Goal: Task Accomplishment & Management: Complete application form

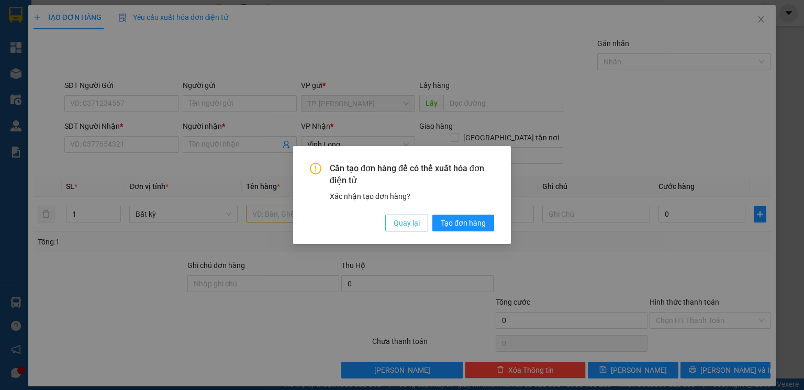
click at [414, 221] on span "Quay lại" at bounding box center [407, 223] width 26 height 12
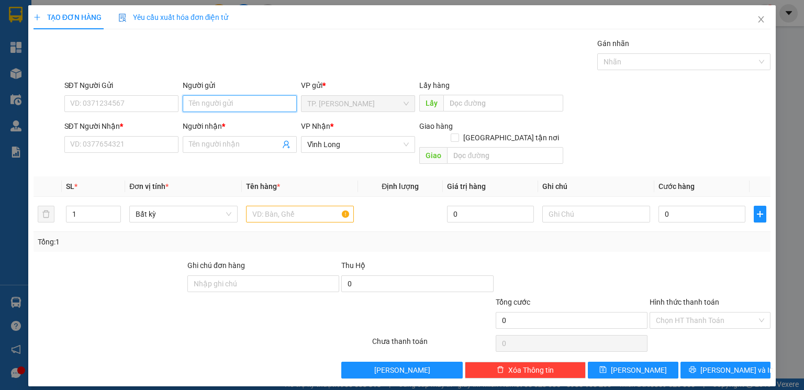
click at [230, 103] on input "Người gửi" at bounding box center [240, 103] width 114 height 17
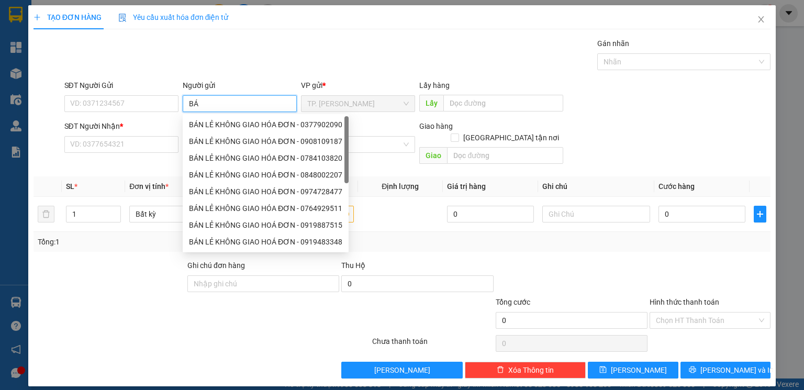
type input "BÁN"
click at [224, 122] on div "BÁN LẺ KHÔNG GIAO HÓA ĐƠN - 0377902090" at bounding box center [265, 125] width 153 height 12
type input "0377902090"
type input "BÁN LẺ KHÔNG GIAO HÓA ĐƠN"
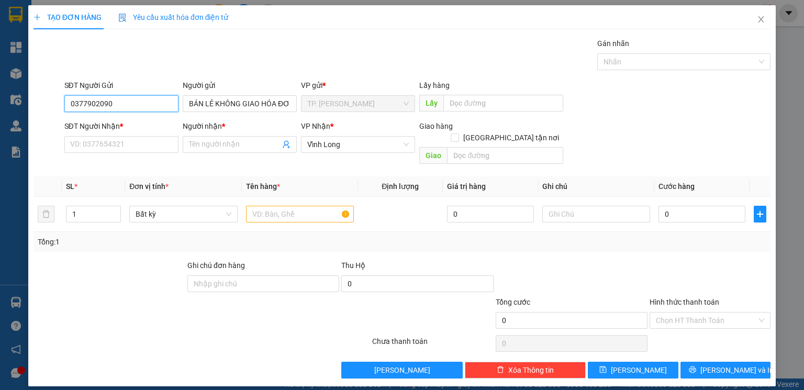
drag, startPoint x: 72, startPoint y: 112, endPoint x: 0, endPoint y: 109, distance: 71.8
click at [0, 112] on div "TẠO ĐƠN HÀNG Yêu cầu xuất hóa đơn điện tử Transit Pickup Surcharge Ids Transit …" at bounding box center [402, 195] width 804 height 390
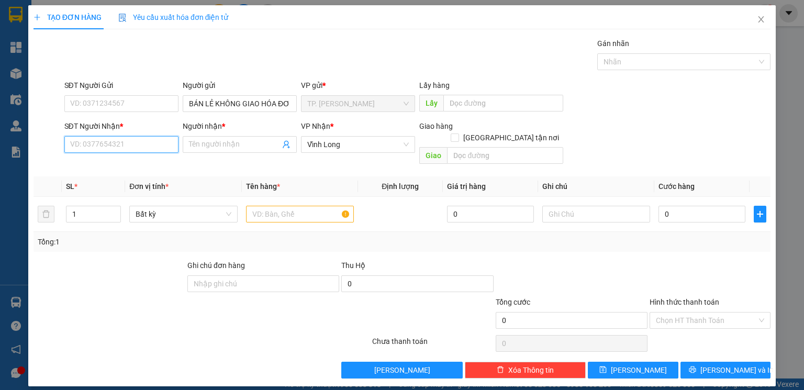
click at [128, 144] on input "SĐT Người Nhận *" at bounding box center [121, 144] width 114 height 17
click at [122, 167] on div "0946783935 - HẰNG" at bounding box center [122, 166] width 102 height 12
type input "0946783935"
type input "HẰNG"
type input "0946783935"
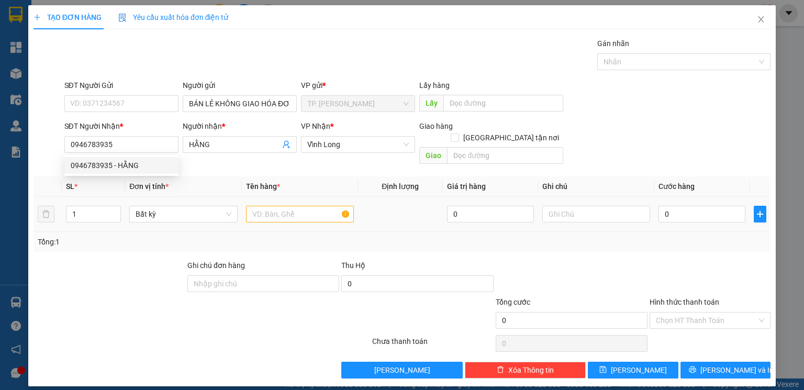
click at [122, 236] on div "Tổng: 1" at bounding box center [174, 242] width 273 height 12
type input "2"
click at [115, 211] on icon "up" at bounding box center [115, 212] width 3 height 2
click at [120, 236] on div "Tổng: 2" at bounding box center [174, 242] width 273 height 12
click at [249, 206] on input "text" at bounding box center [300, 214] width 108 height 17
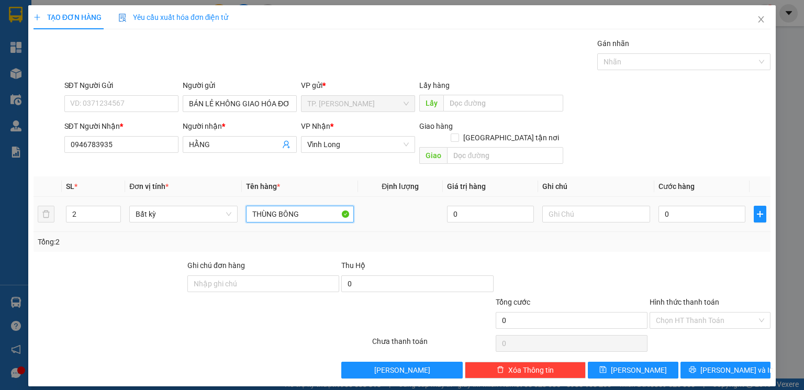
type input "THÙNG BÔNG"
type input "Ư"
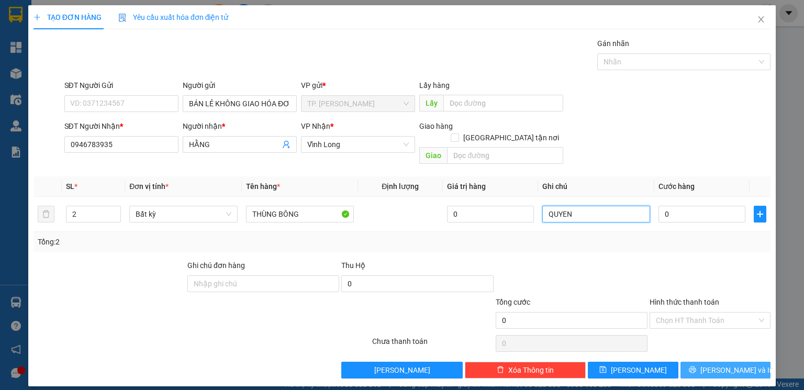
type input "QUYEN"
click at [751, 362] on button "[PERSON_NAME] và In" at bounding box center [726, 370] width 91 height 17
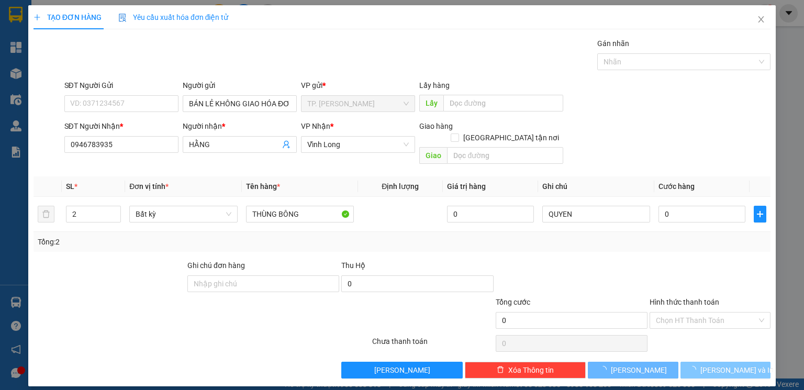
click at [751, 362] on button "[PERSON_NAME] và In" at bounding box center [726, 370] width 91 height 17
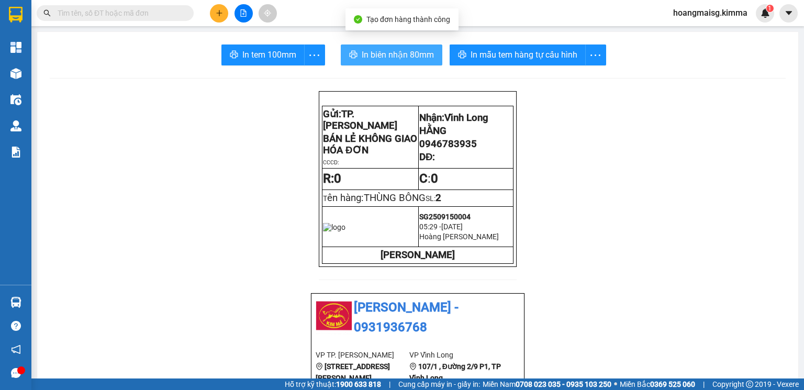
click at [389, 58] on span "In biên nhận 80mm" at bounding box center [398, 54] width 72 height 13
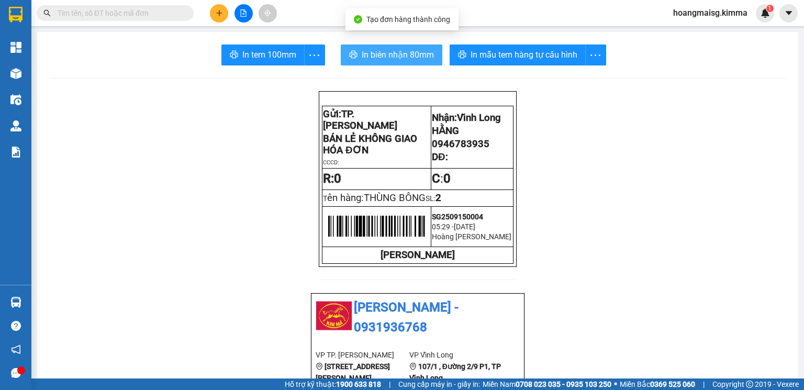
click at [390, 57] on span "In biên nhận 80mm" at bounding box center [398, 54] width 72 height 13
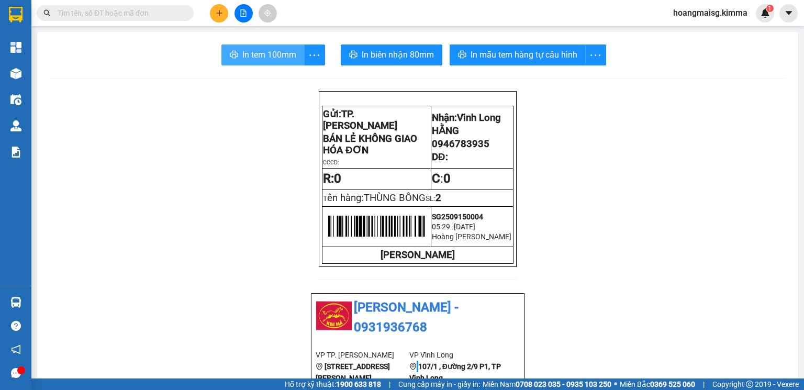
click at [244, 53] on span "In tem 100mm" at bounding box center [269, 54] width 54 height 13
click at [224, 16] on button at bounding box center [219, 13] width 18 height 18
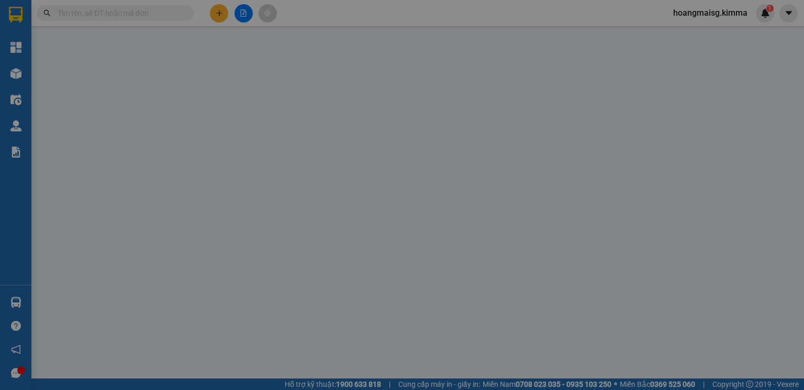
click at [224, 16] on span "Yêu cầu xuất hóa đơn điện tử" at bounding box center [173, 17] width 111 height 8
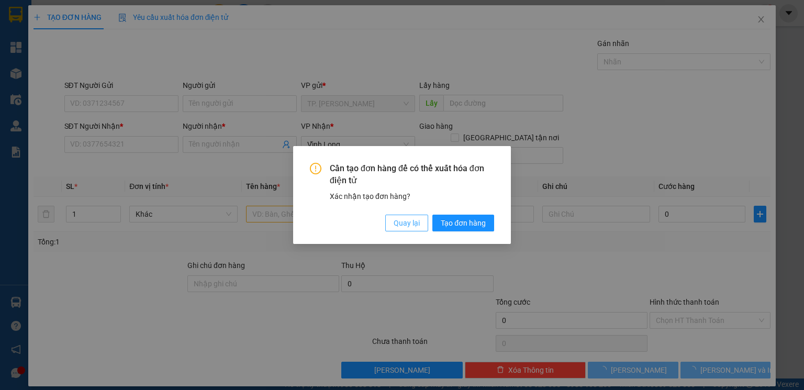
click at [408, 218] on span "Quay lại" at bounding box center [407, 223] width 26 height 12
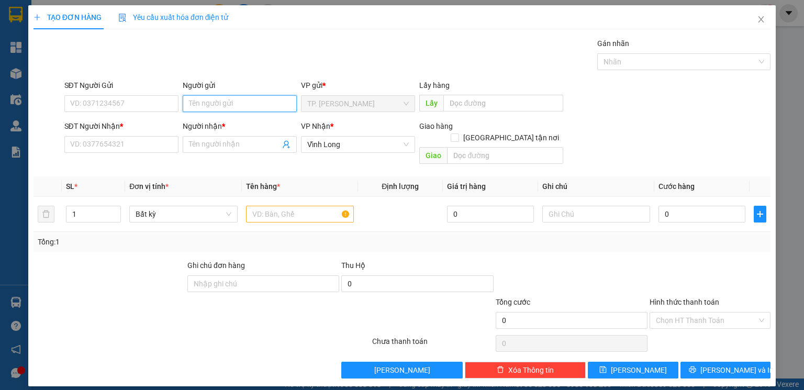
click at [253, 99] on input "Người gửi" at bounding box center [240, 103] width 114 height 17
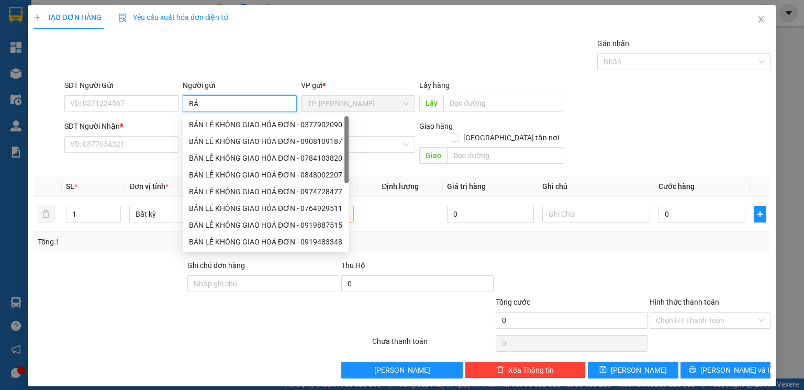
type input "BÁN"
drag, startPoint x: 233, startPoint y: 128, endPoint x: 207, endPoint y: 129, distance: 25.2
click at [232, 129] on div "BÁN LẺ KHÔNG GIAO HÓA ĐƠN - 0377902090" at bounding box center [265, 125] width 153 height 12
type input "0377902090"
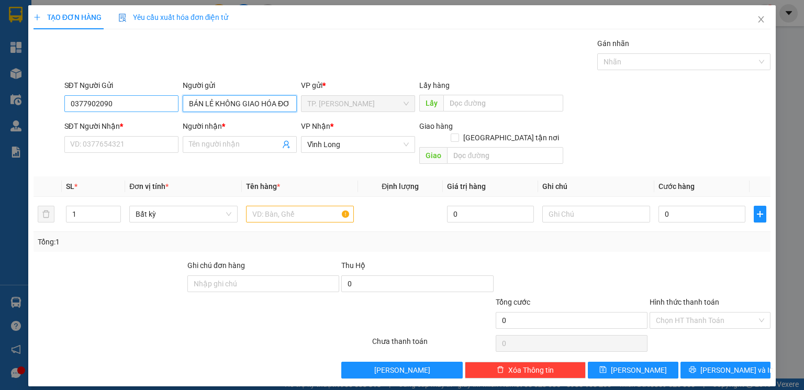
type input "BÁN LẺ KHÔNG GIAO HÓA ĐƠN"
drag, startPoint x: 138, startPoint y: 107, endPoint x: 4, endPoint y: 91, distance: 135.0
click at [5, 91] on div "TẠO ĐƠN HÀNG Yêu cầu xuất hóa đơn điện tử Transit Pickup Surcharge Ids Transit …" at bounding box center [402, 195] width 804 height 390
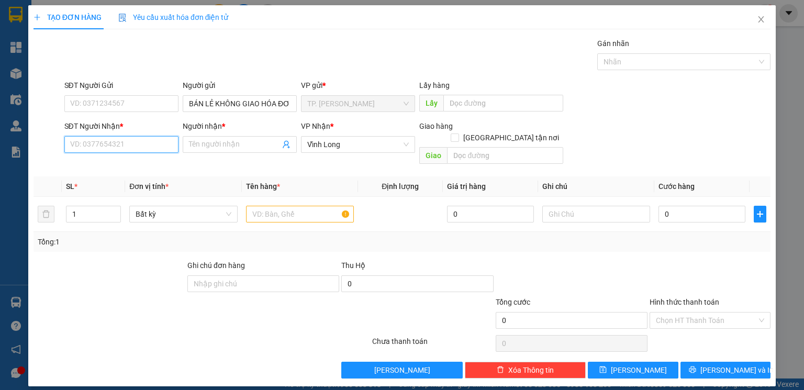
click at [81, 142] on input "SĐT Người Nhận *" at bounding box center [121, 144] width 114 height 17
click at [126, 169] on div "0972272304 - NGUYÊN" at bounding box center [122, 166] width 102 height 12
type input "0972272304"
type input "NGUYÊN"
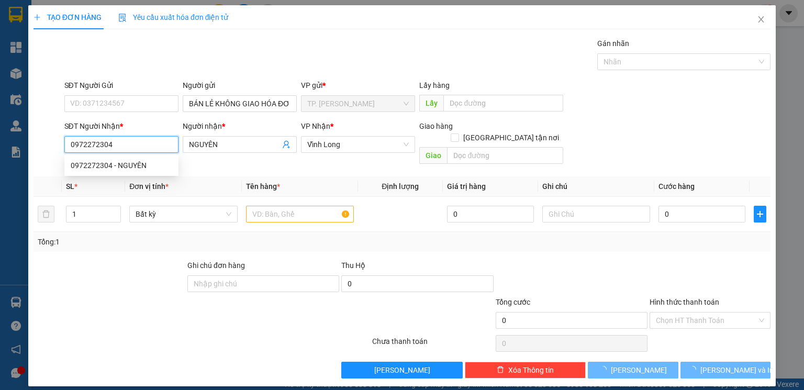
type input "0972272304"
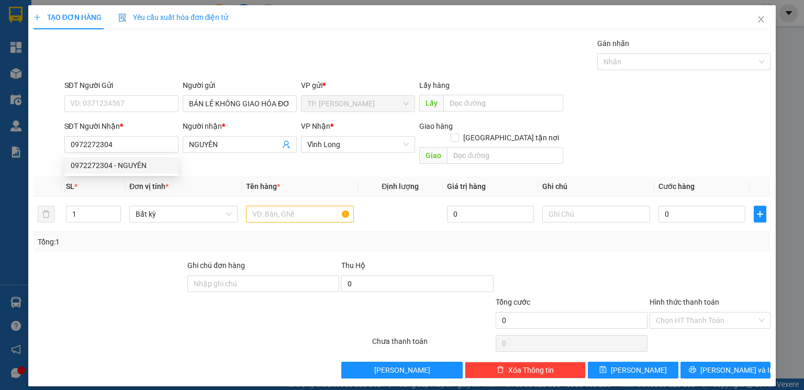
drag, startPoint x: 123, startPoint y: 229, endPoint x: 297, endPoint y: 218, distance: 175.3
click at [123, 236] on div "Tổng: 1" at bounding box center [174, 242] width 273 height 12
click at [302, 206] on input "text" at bounding box center [300, 214] width 108 height 17
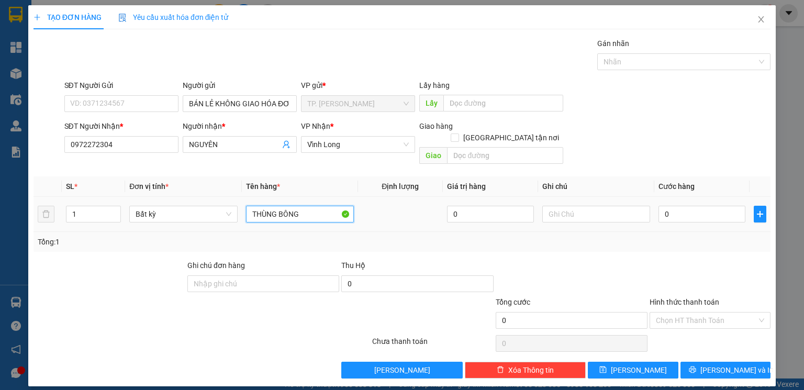
type input "THÙNG BÔNG"
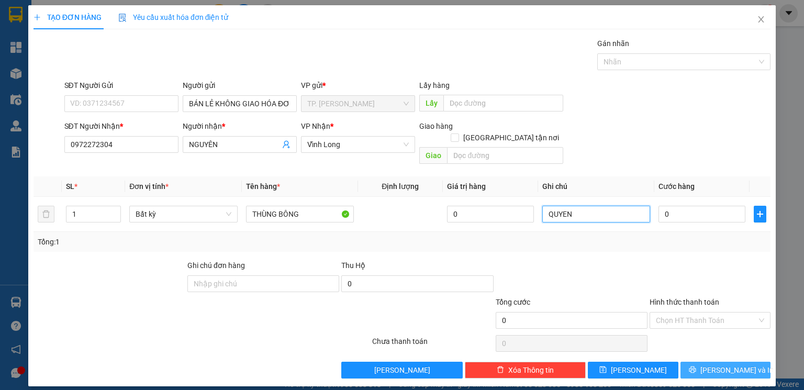
type input "QUYEN"
click at [736, 366] on button "[PERSON_NAME] và In" at bounding box center [726, 370] width 91 height 17
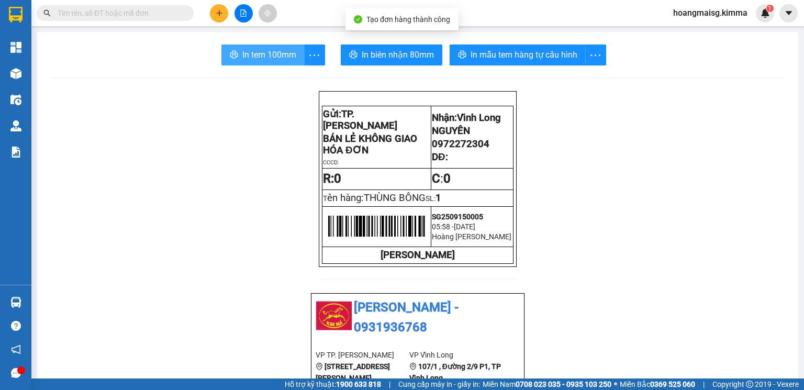
click at [265, 59] on span "In tem 100mm" at bounding box center [269, 54] width 54 height 13
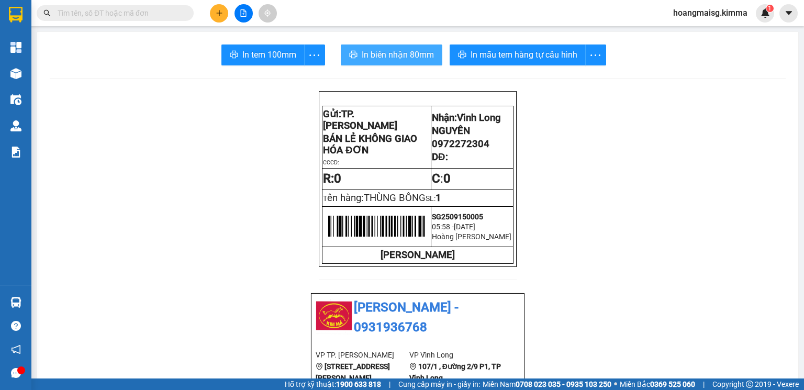
click at [382, 46] on button "In biên nhận 80mm" at bounding box center [392, 55] width 102 height 21
drag, startPoint x: 229, startPoint y: 17, endPoint x: 216, endPoint y: 13, distance: 14.4
click at [226, 16] on div at bounding box center [243, 13] width 79 height 18
click at [216, 13] on icon "plus" at bounding box center [219, 12] width 7 height 7
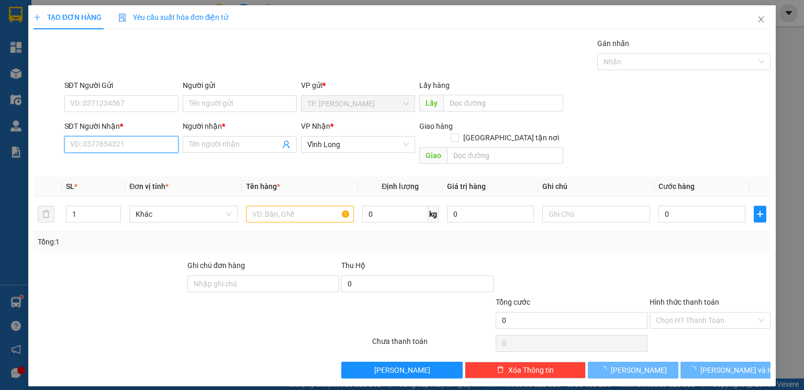
click at [104, 147] on input "SĐT Người Nhận *" at bounding box center [121, 144] width 114 height 17
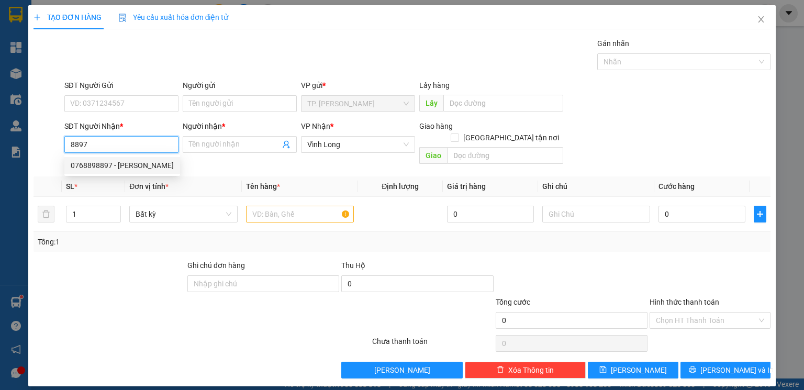
click at [109, 169] on div "0768898897 - [PERSON_NAME]" at bounding box center [122, 166] width 103 height 12
type input "0768898897"
type input "[PERSON_NAME]"
type input "0768898897"
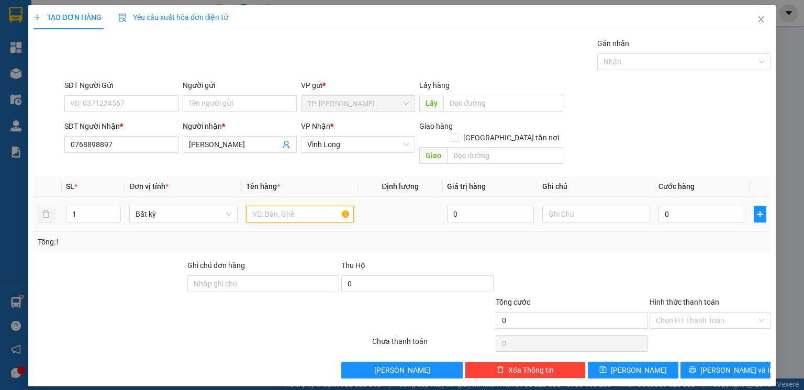
click at [287, 206] on input "text" at bounding box center [300, 214] width 108 height 17
type input "GÓI RAU"
type input "VĂN"
drag, startPoint x: 216, startPoint y: 116, endPoint x: 223, endPoint y: 112, distance: 7.6
click at [218, 115] on div "Người gửi Tên người gửi" at bounding box center [240, 98] width 114 height 37
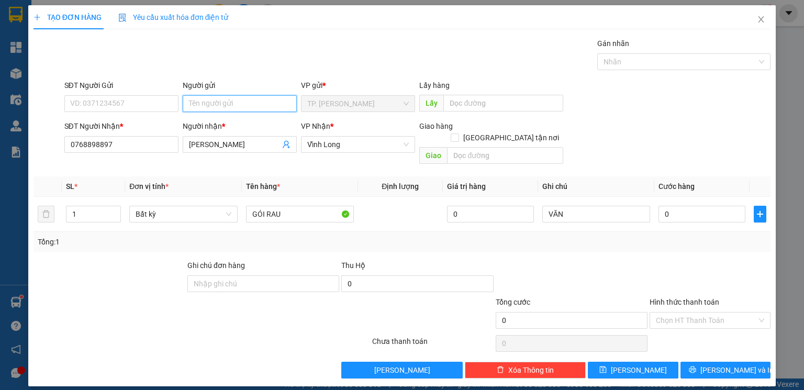
click at [223, 112] on input "Người gửi" at bounding box center [240, 103] width 114 height 17
type input "B"
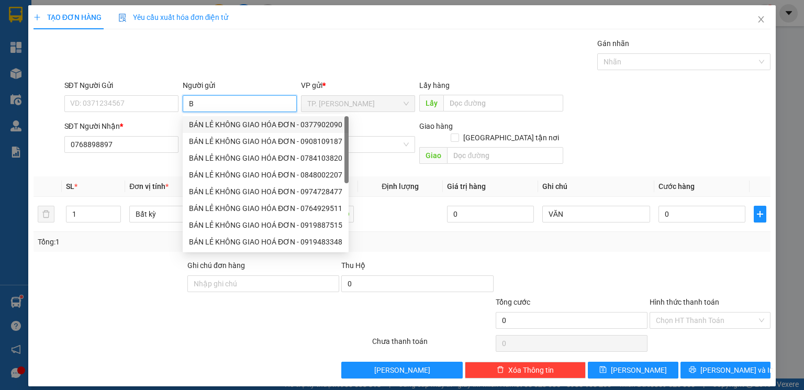
click at [236, 125] on div "BÁN LẺ KHÔNG GIAO HÓA ĐƠN - 0377902090" at bounding box center [265, 125] width 153 height 12
type input "0377902090"
type input "BÁN LẺ KHÔNG GIAO HÓA ĐƠN"
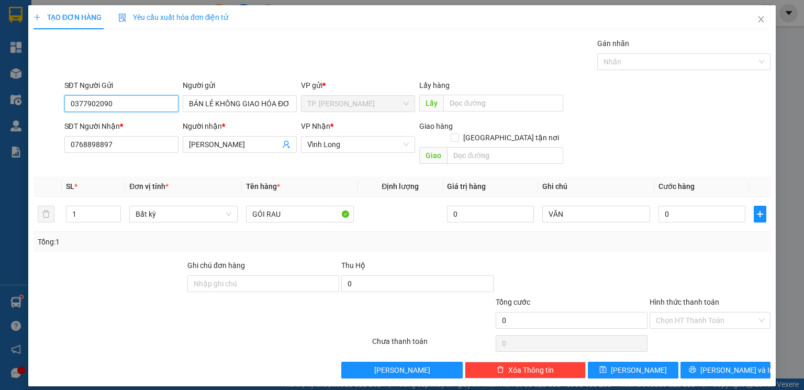
click at [146, 108] on input "0377902090" at bounding box center [121, 103] width 114 height 17
type input "0"
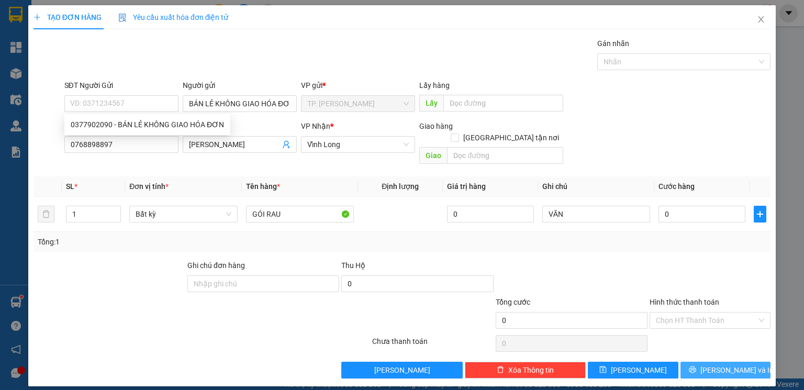
click at [740, 365] on span "[PERSON_NAME] và In" at bounding box center [737, 371] width 73 height 12
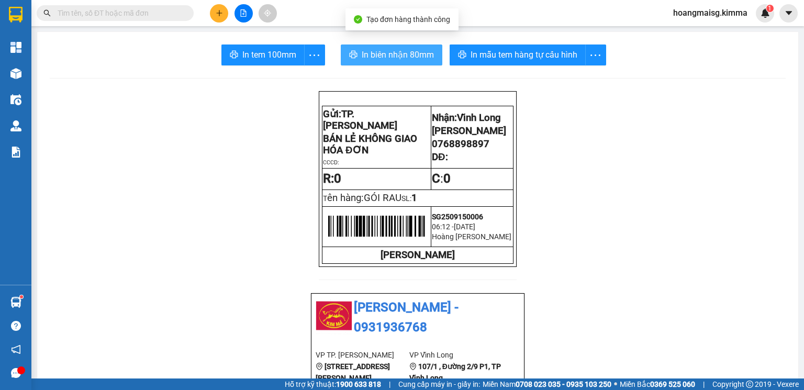
click at [374, 55] on span "In biên nhận 80mm" at bounding box center [398, 54] width 72 height 13
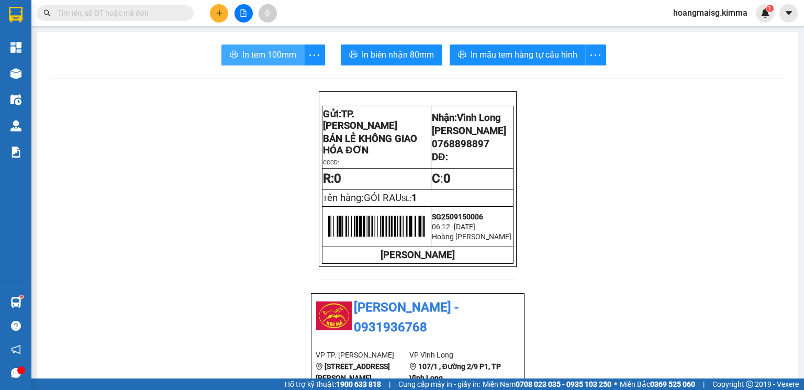
click at [242, 48] on span "In tem 100mm" at bounding box center [269, 54] width 54 height 13
